Goal: Transaction & Acquisition: Purchase product/service

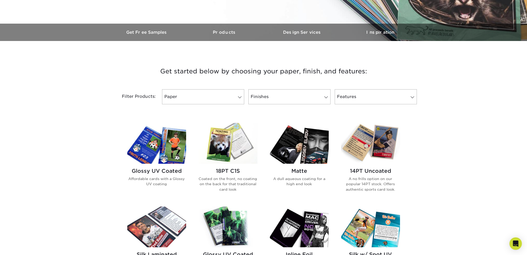
scroll to position [156, 0]
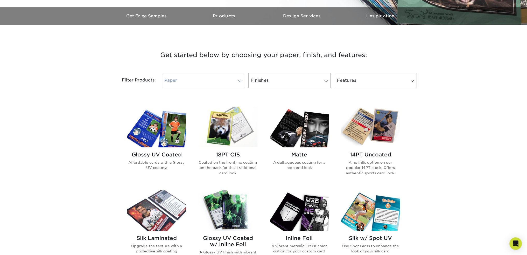
click at [188, 78] on link "Paper" at bounding box center [203, 80] width 82 height 15
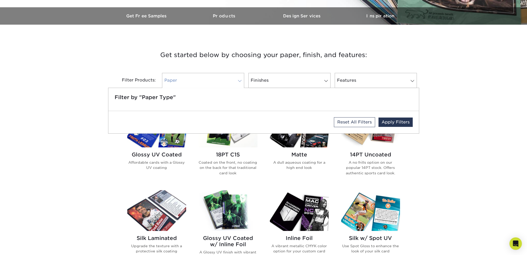
click at [188, 78] on link "Paper" at bounding box center [203, 80] width 82 height 15
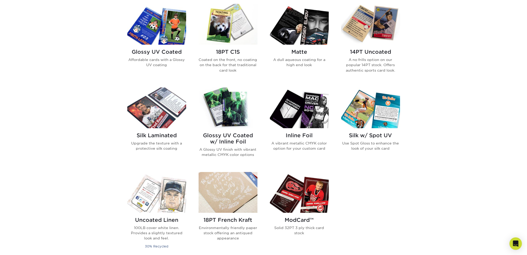
scroll to position [259, 0]
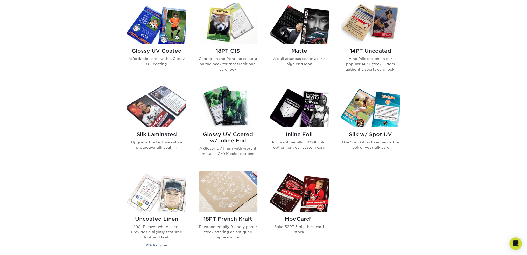
click at [235, 27] on img at bounding box center [228, 23] width 59 height 41
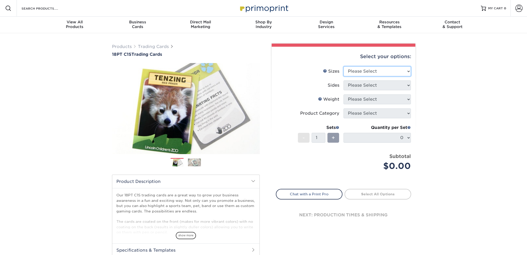
click at [376, 75] on select "Please Select 2.5" x 3.5"" at bounding box center [377, 71] width 67 height 10
select select "2.50x3.50"
click at [344, 66] on select "Please Select 2.5" x 3.5"" at bounding box center [377, 71] width 67 height 10
click at [350, 87] on select "Please Select Print Both Sides Print Front Only" at bounding box center [377, 85] width 67 height 10
select select "13abbda7-1d64-4f25-8bb2-c179b224825d"
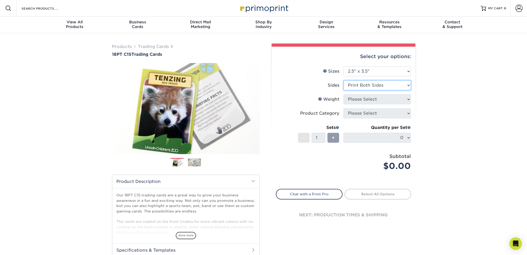
click at [344, 80] on select "Please Select Print Both Sides Print Front Only" at bounding box center [377, 85] width 67 height 10
click at [366, 99] on select "Please Select 18PT C1S" at bounding box center [377, 99] width 67 height 10
select select "18PTC1S"
click at [344, 94] on select "Please Select 18PT C1S" at bounding box center [377, 99] width 67 height 10
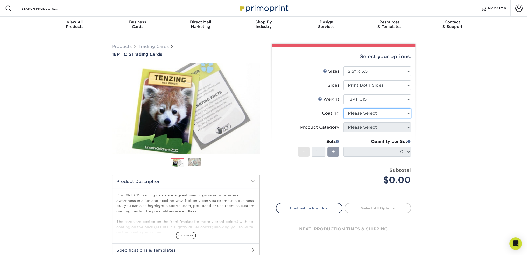
click at [366, 112] on select at bounding box center [377, 113] width 67 height 10
select select "1e8116af-acfc-44b1-83dc-8181aa338834"
click at [344, 108] on select at bounding box center [377, 113] width 67 height 10
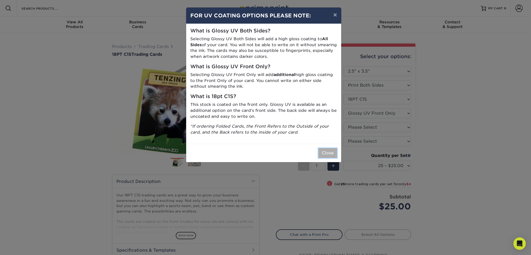
click at [331, 150] on button "Close" at bounding box center [327, 153] width 19 height 10
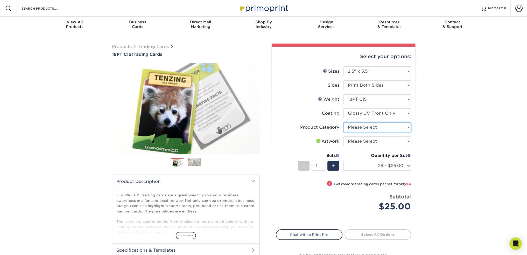
click at [362, 127] on select "Please Select Trading Cards" at bounding box center [377, 127] width 67 height 10
select select "c2f9bce9-36c2-409d-b101-c29d9d031e18"
click at [344, 122] on select "Please Select Trading Cards" at bounding box center [377, 127] width 67 height 10
click at [362, 139] on select "Please Select I will upload files I need a design - $100" at bounding box center [377, 141] width 67 height 10
select select "upload"
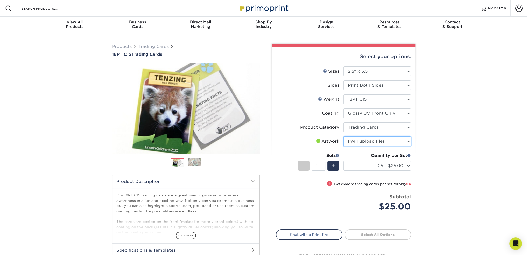
click at [344, 136] on select "Please Select I will upload files I need a design - $100" at bounding box center [377, 141] width 67 height 10
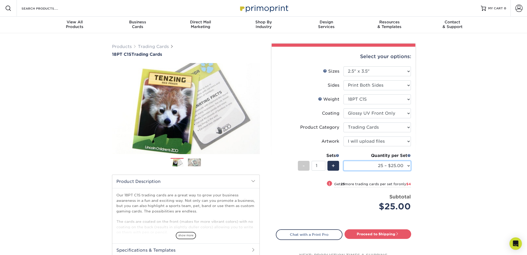
click at [393, 169] on select "25 – $25.00 50 – $29.00 75 – $37.00 100 – $41.00 250 – $48.00 500 – $58.00 1000…" at bounding box center [377, 166] width 67 height 10
click at [434, 109] on div "Products Trading Cards 18PT C1S Trading Cards Previous Next show more" at bounding box center [263, 168] width 527 height 271
click at [338, 154] on span at bounding box center [338, 155] width 4 height 4
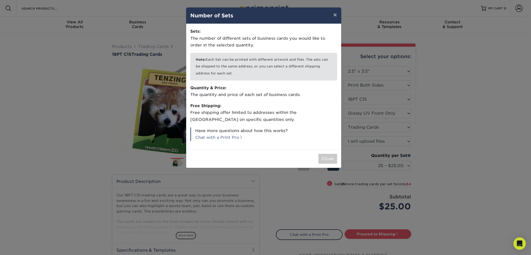
click at [260, 190] on div "× Number of Sets Sets: The number of different sets of business cards you would…" at bounding box center [265, 127] width 531 height 255
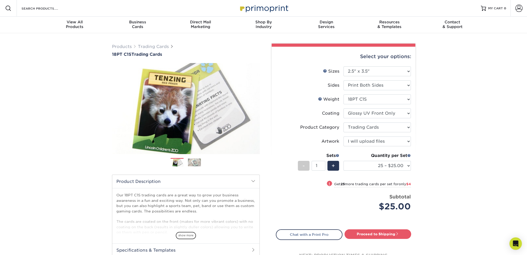
click at [192, 161] on img at bounding box center [194, 162] width 13 height 8
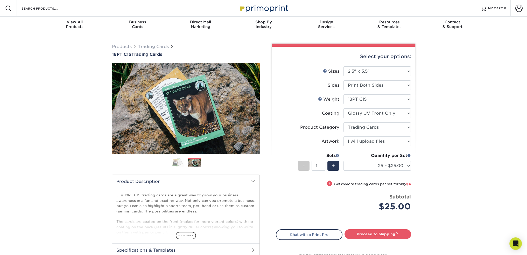
click at [177, 160] on img at bounding box center [177, 162] width 13 height 9
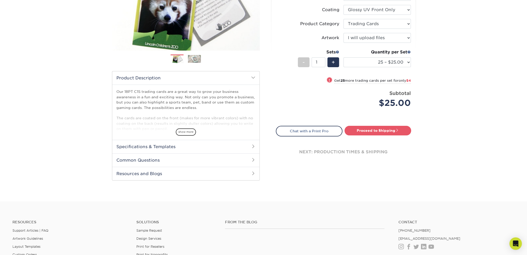
scroll to position [104, 0]
click at [193, 131] on span "show more" at bounding box center [186, 131] width 20 height 7
click at [199, 145] on h2 "Specifications & Templates" at bounding box center [185, 145] width 147 height 13
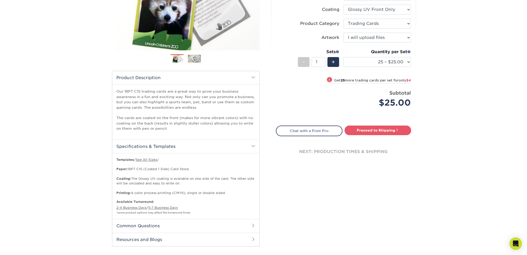
click at [199, 146] on h2 "Specifications & Templates" at bounding box center [185, 145] width 147 height 13
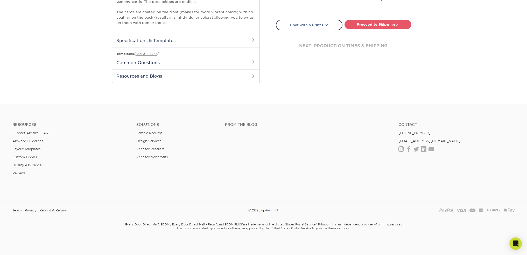
scroll to position [201, 0]
